Goal: Find specific page/section: Find specific page/section

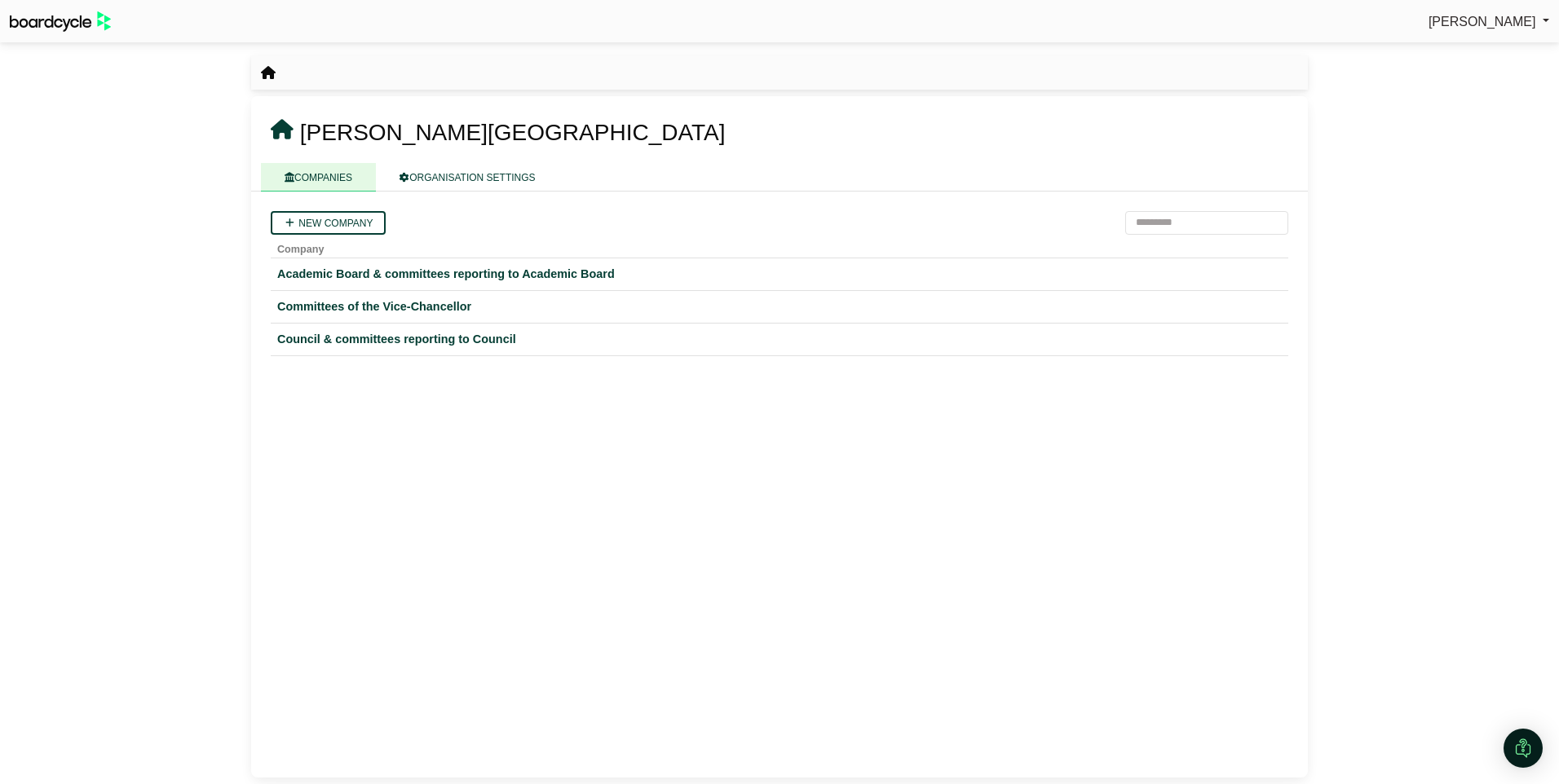
click at [1500, 17] on span "[PERSON_NAME]" at bounding box center [1482, 22] width 108 height 14
drag, startPoint x: 1535, startPoint y: 1, endPoint x: 522, endPoint y: 19, distance: 1013.2
click at [868, 495] on div "New company Company Academic Board & committees reporting to Academic Board Com…" at bounding box center [779, 485] width 1056 height 587
click at [491, 274] on div "Academic Board & committees reporting to Academic Board" at bounding box center [780, 274] width 1005 height 19
click at [392, 311] on div "Committees of the Vice-Chancellor" at bounding box center [780, 307] width 1005 height 19
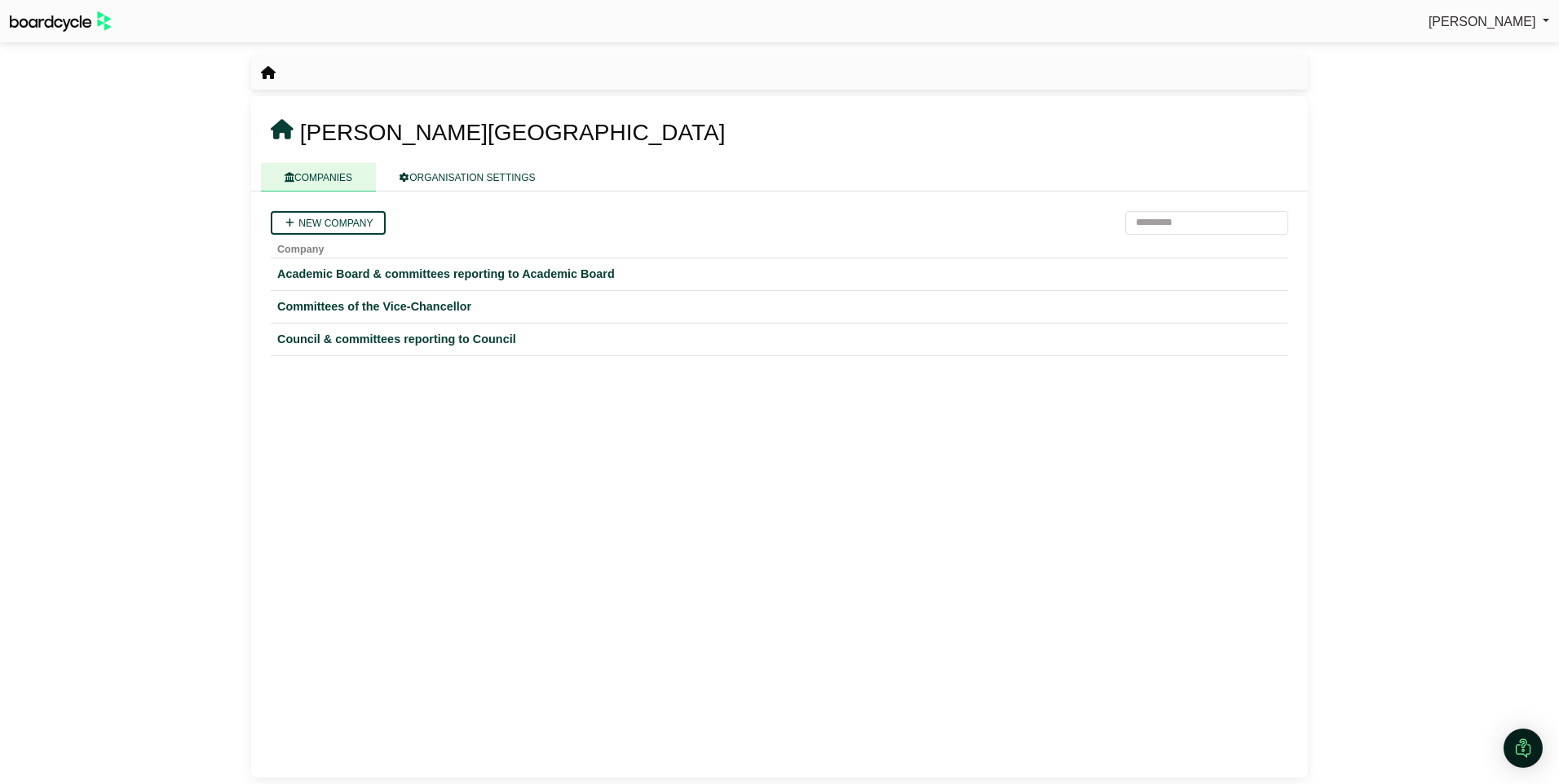
click at [369, 338] on div "Council & committees reporting to Council" at bounding box center [780, 340] width 1005 height 19
